Goal: Task Accomplishment & Management: Use online tool/utility

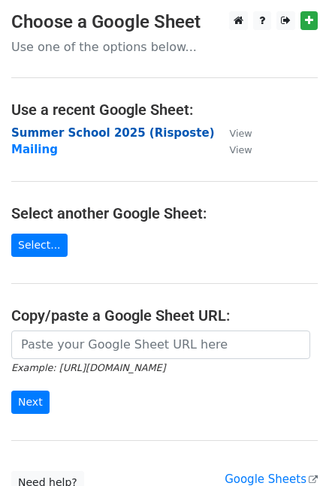
click at [92, 131] on strong "Summer School 2025 (Risposte)" at bounding box center [112, 133] width 203 height 14
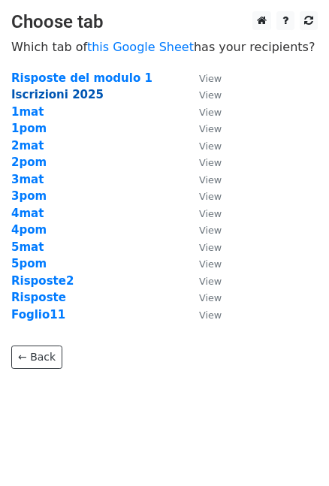
click at [75, 92] on strong "Iscrizioni 2025" at bounding box center [57, 95] width 92 height 14
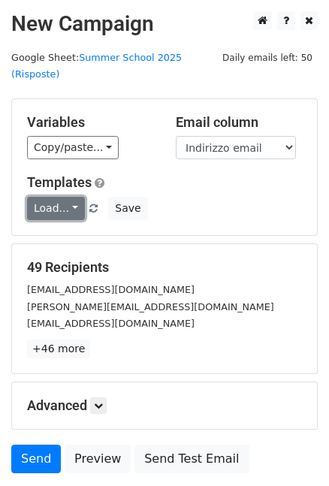
click at [71, 197] on link "Load..." at bounding box center [56, 208] width 58 height 23
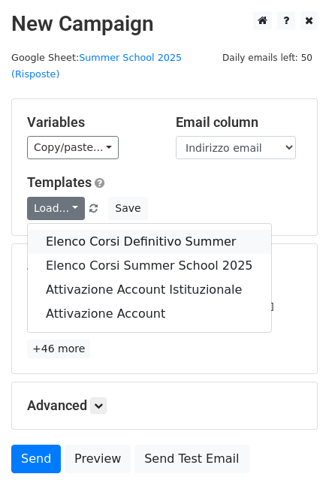
click at [134, 230] on link "Elenco Corsi Definitivo Summer" at bounding box center [149, 242] width 243 height 24
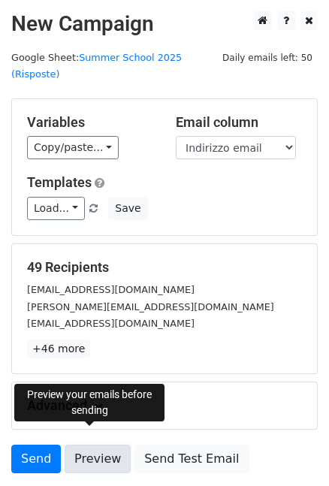
click at [106, 445] on link "Preview" at bounding box center [98, 459] width 66 height 29
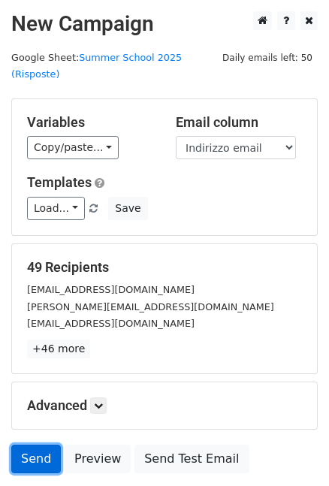
click at [38, 445] on link "Send" at bounding box center [36, 459] width 50 height 29
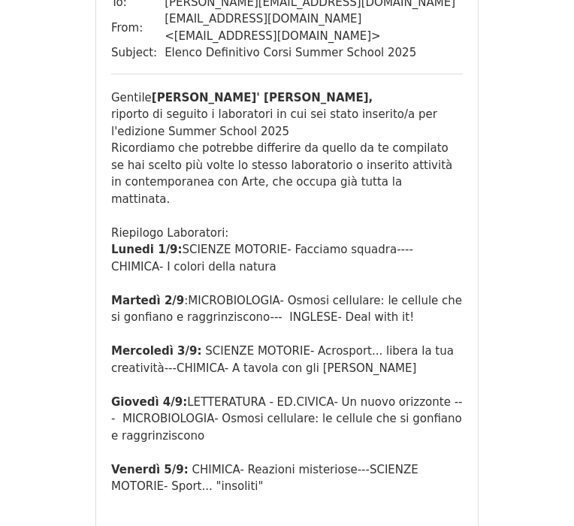
scroll to position [1051, 0]
